Goal: Task Accomplishment & Management: Manage account settings

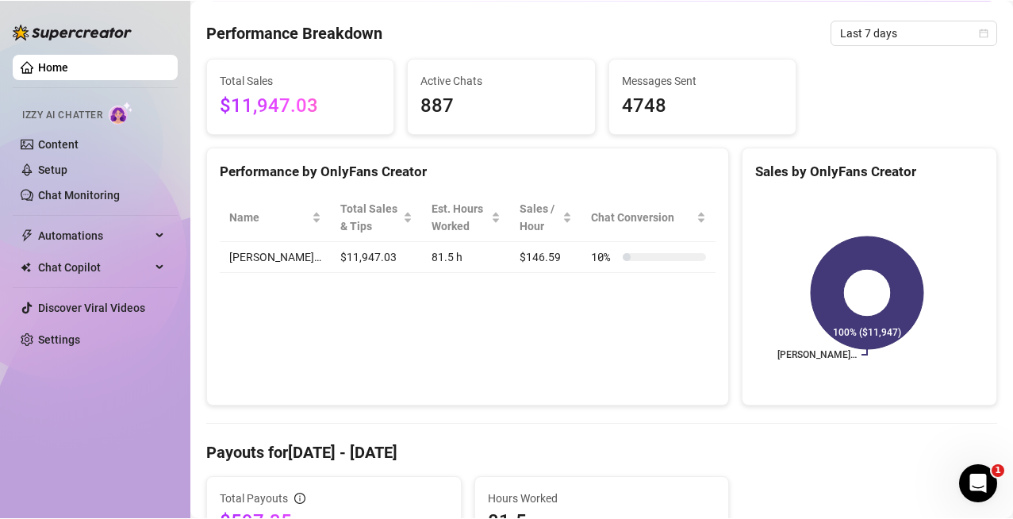
scroll to position [79, 0]
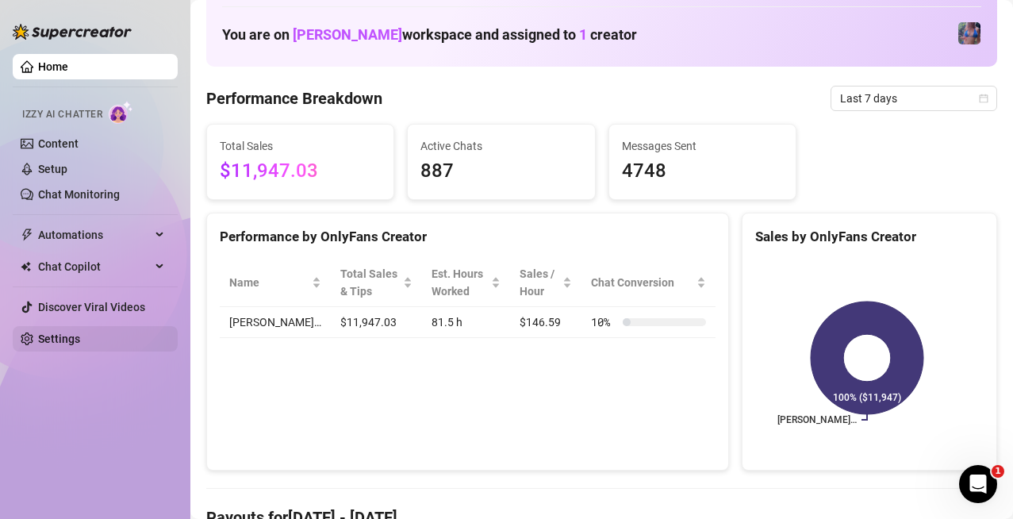
click at [69, 338] on link "Settings" at bounding box center [59, 338] width 42 height 13
